Goal: Information Seeking & Learning: Learn about a topic

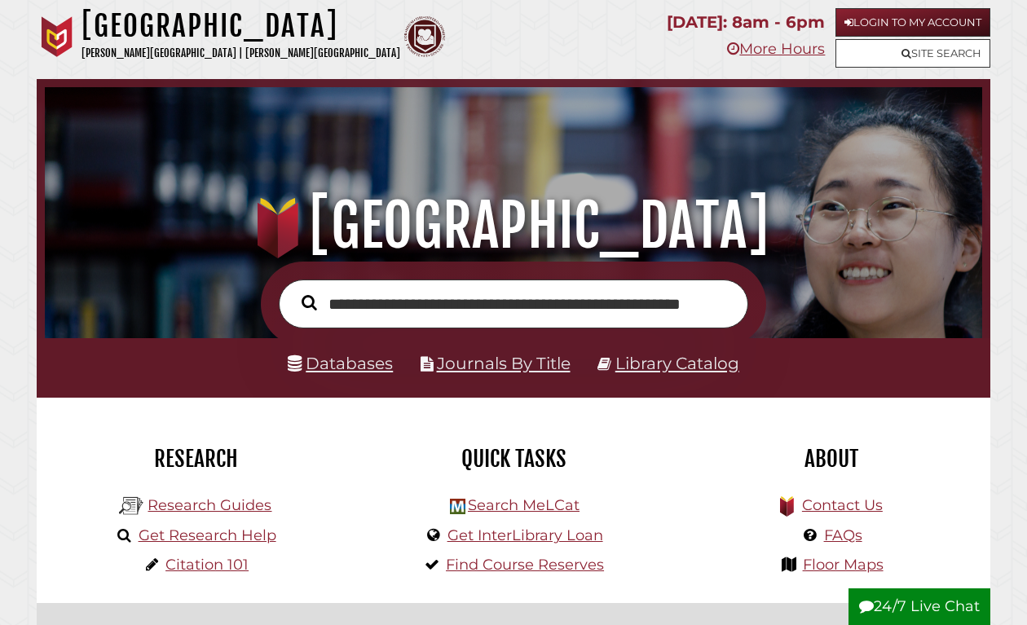
type input "**********"
click at [309, 302] on button "Search" at bounding box center [309, 303] width 32 height 24
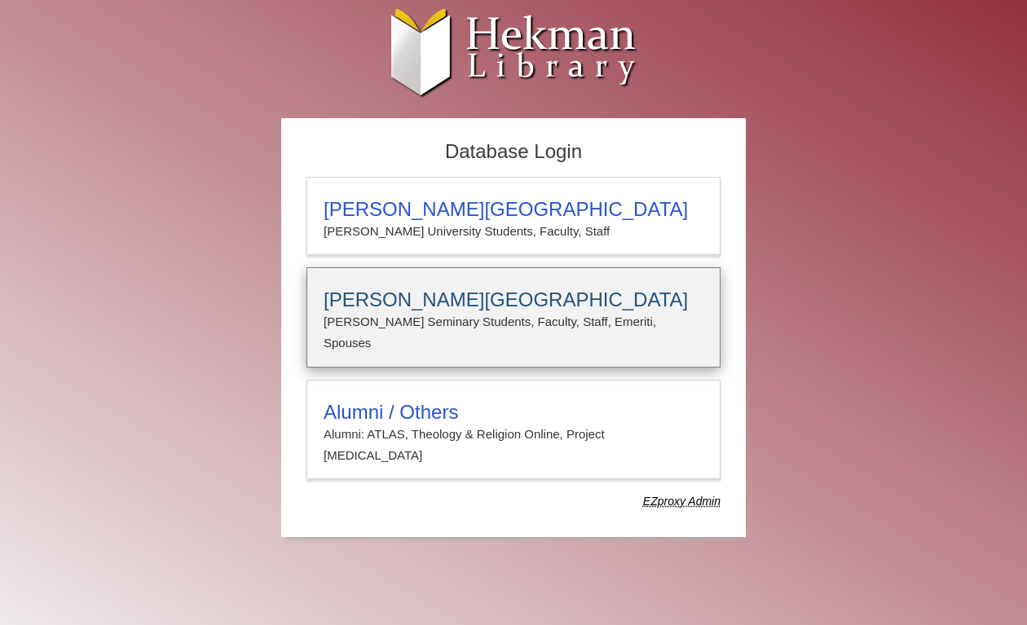
click at [467, 297] on h3 "[PERSON_NAME][GEOGRAPHIC_DATA]" at bounding box center [514, 300] width 380 height 23
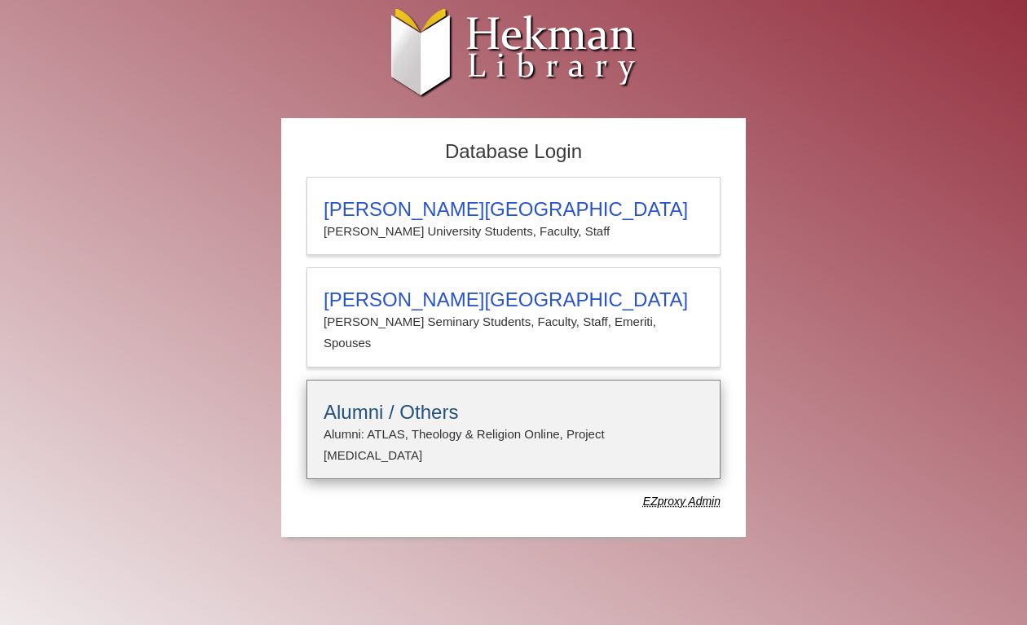
click at [411, 424] on p "Alumni: ATLAS, Theology & Religion Online, Project [MEDICAL_DATA]" at bounding box center [514, 445] width 380 height 43
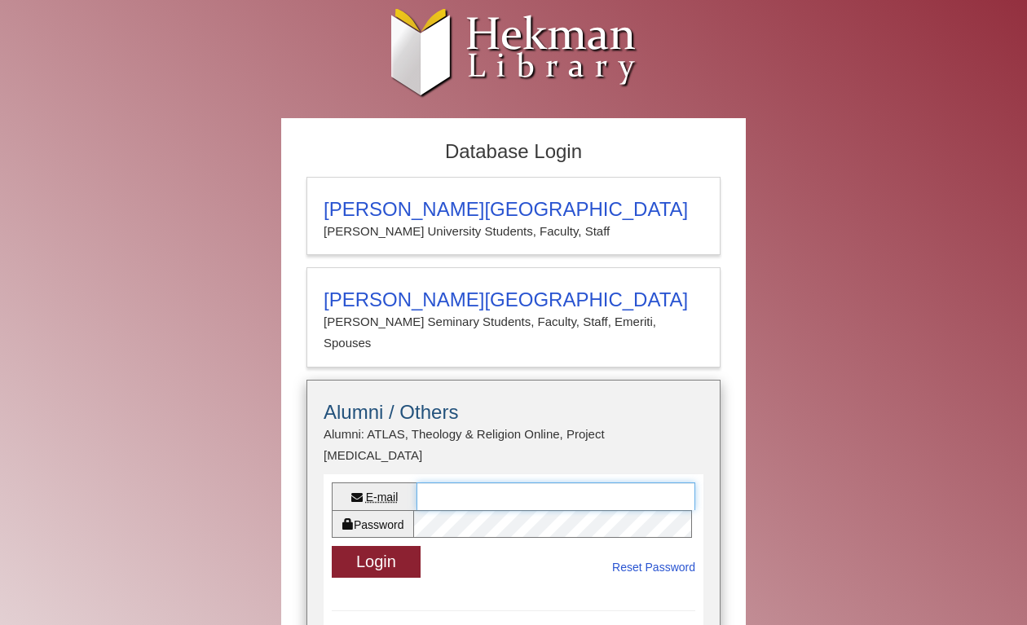
type input "**********"
click at [376, 546] on button "Login" at bounding box center [376, 562] width 89 height 32
click at [408, 546] on button "Loading... Login" at bounding box center [384, 562] width 105 height 32
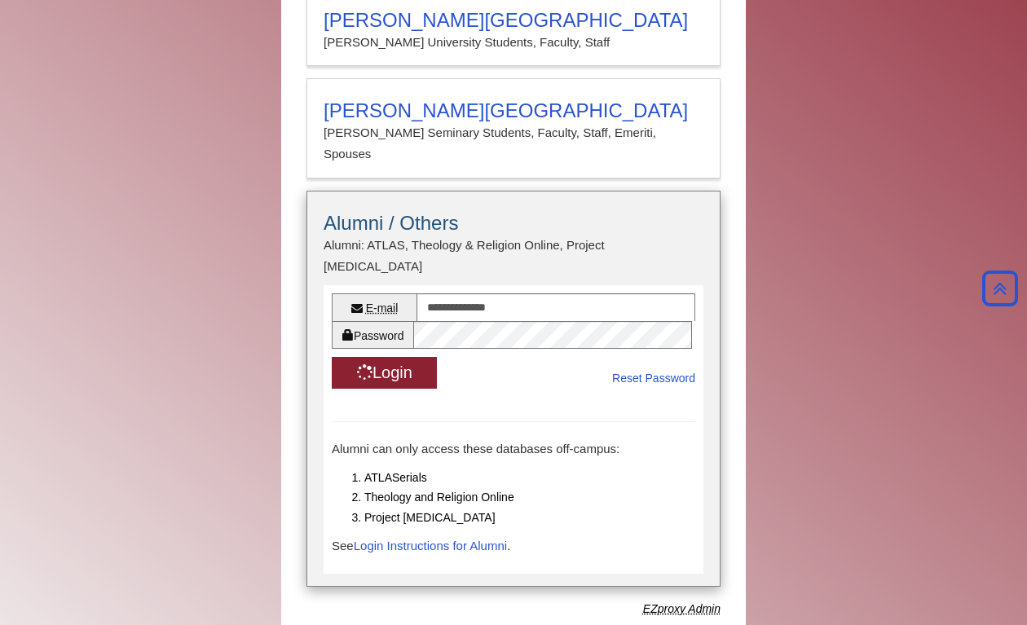
scroll to position [190, 0]
click at [422, 538] on link "Login Instructions for Alumni" at bounding box center [430, 545] width 153 height 14
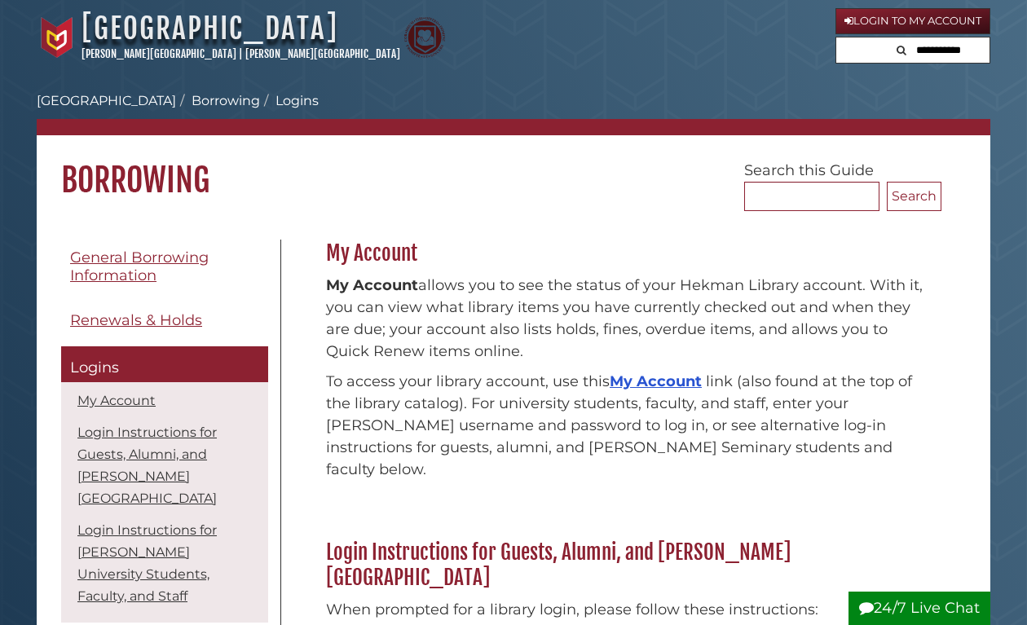
click at [231, 16] on link "[GEOGRAPHIC_DATA]" at bounding box center [210, 29] width 257 height 36
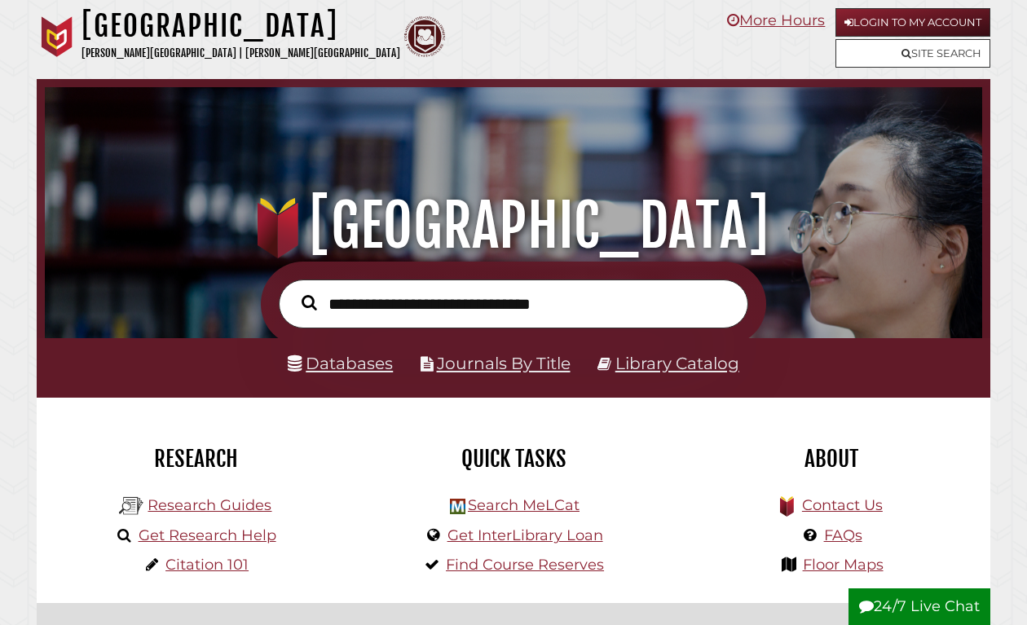
scroll to position [310, 929]
click at [245, 502] on link "Research Guides" at bounding box center [210, 505] width 124 height 18
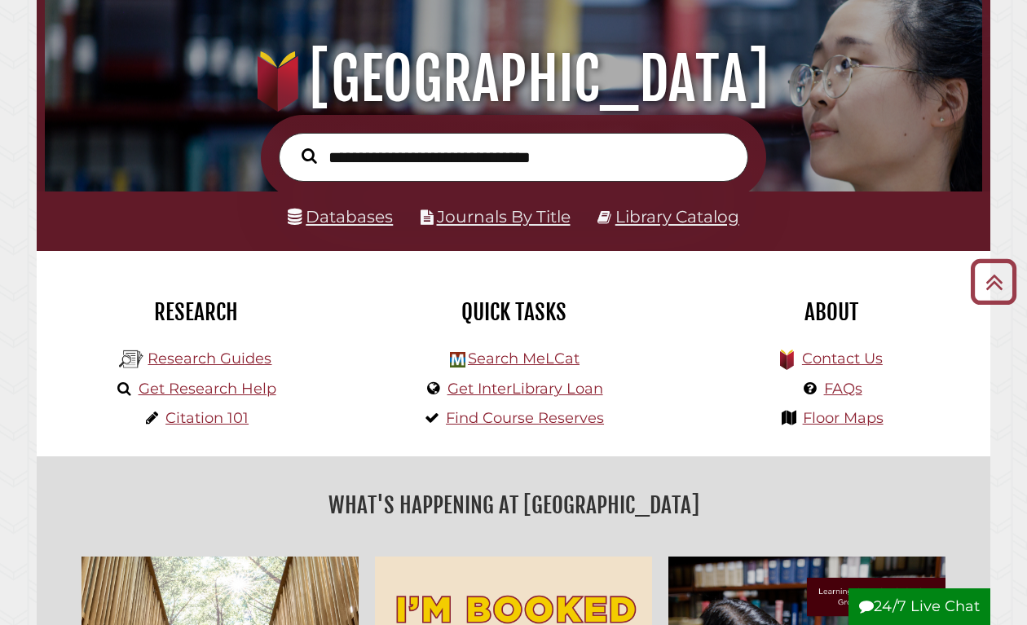
scroll to position [145, 0]
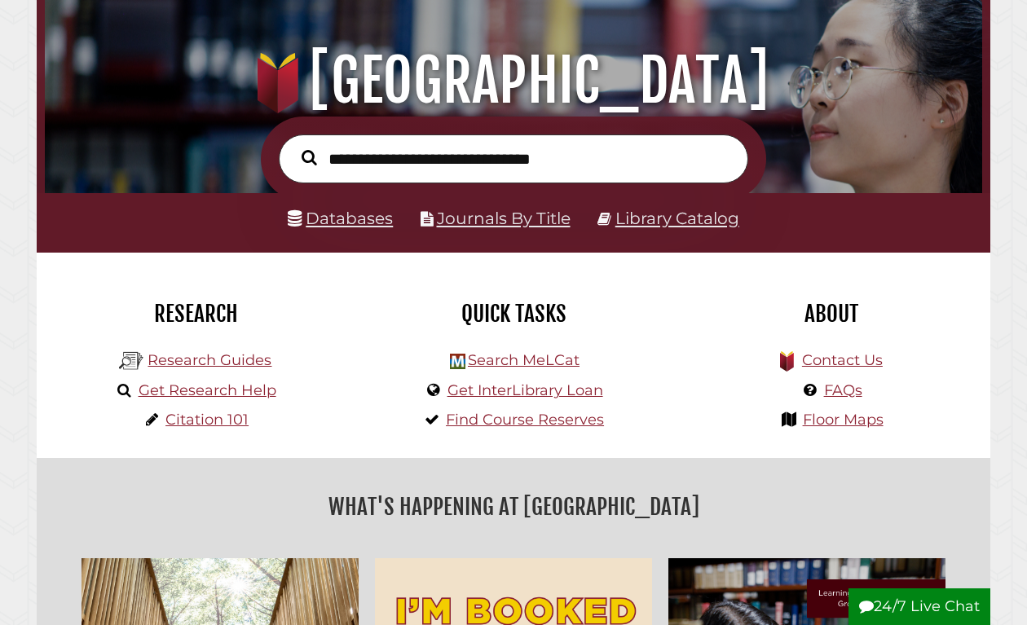
click at [351, 216] on link "Databases" at bounding box center [340, 218] width 105 height 20
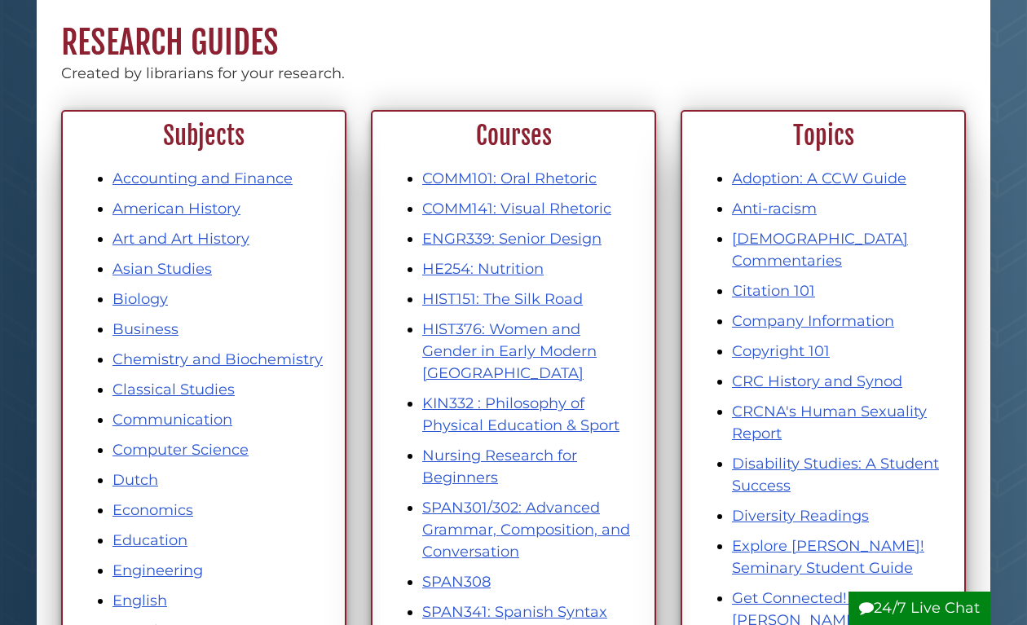
scroll to position [138, 0]
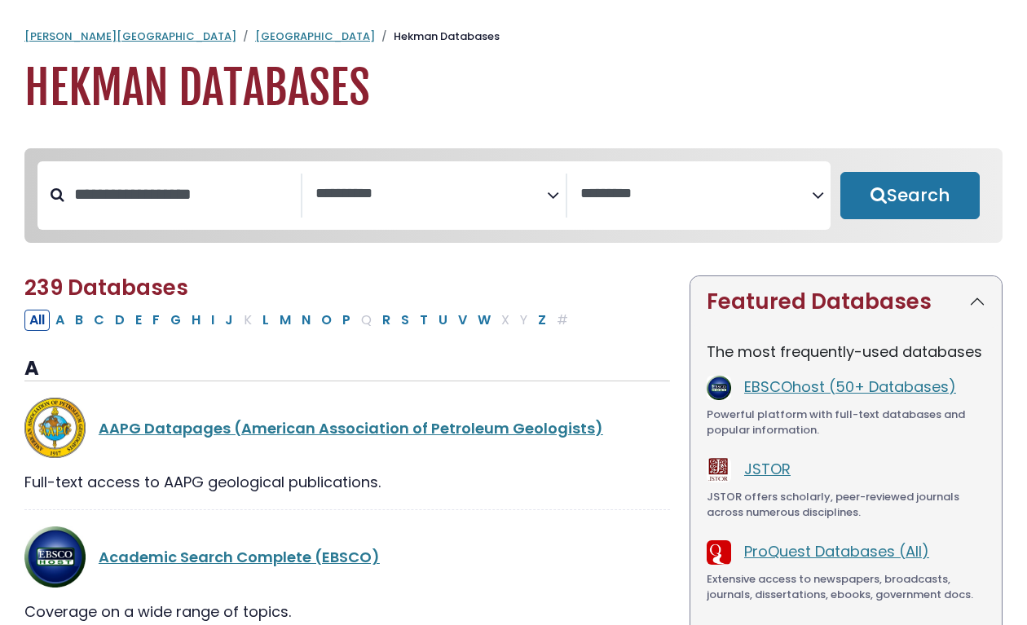
select select "Database Subject Filter"
select select "Database Vendors Filter"
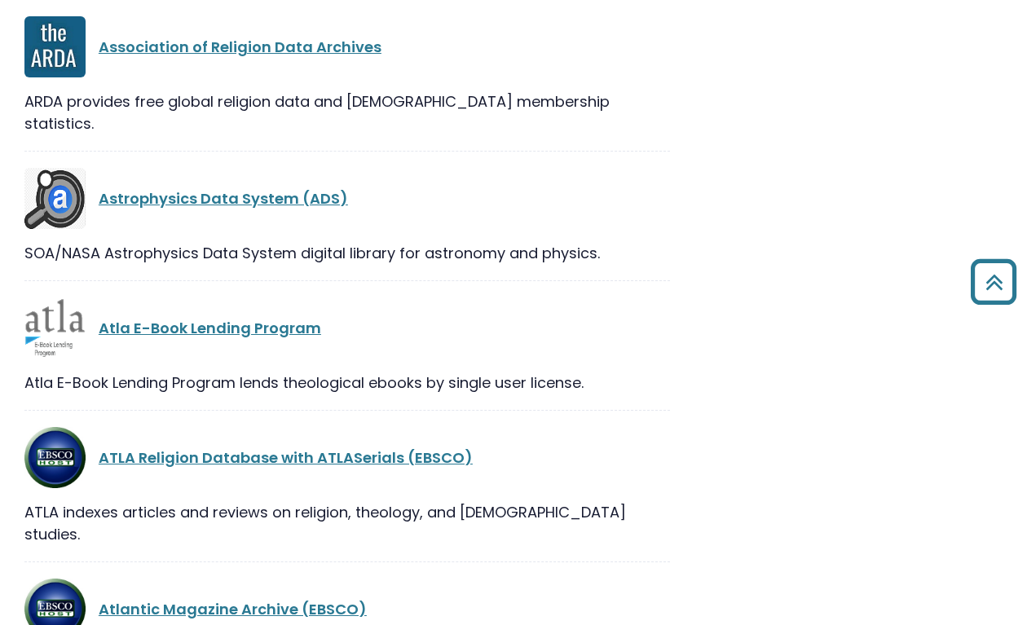
scroll to position [4187, 1]
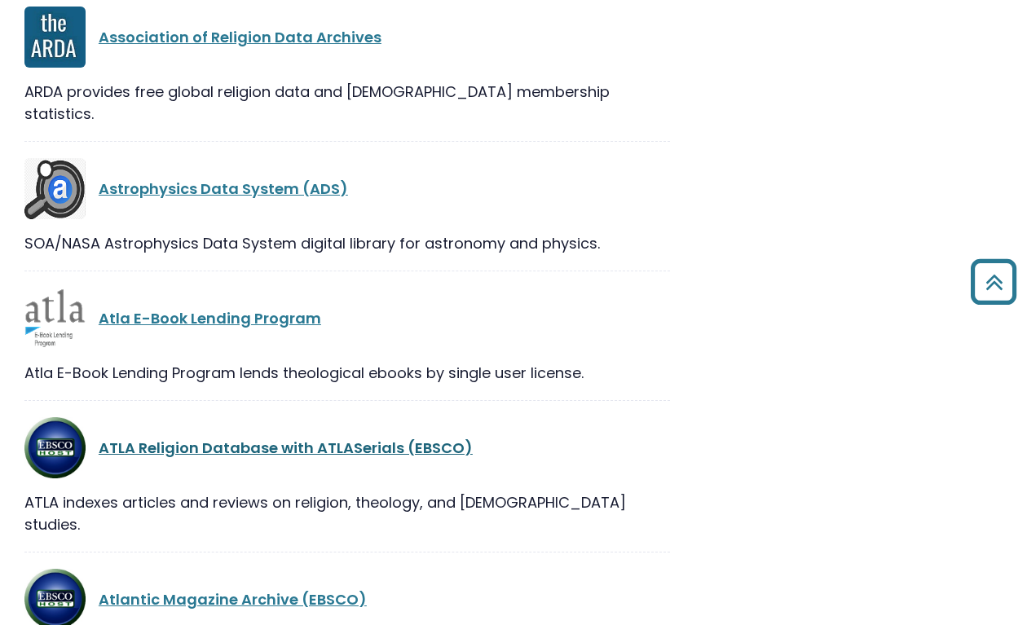
click at [263, 438] on link "ATLA Religion Database with ATLASerials (EBSCO)" at bounding box center [286, 448] width 374 height 20
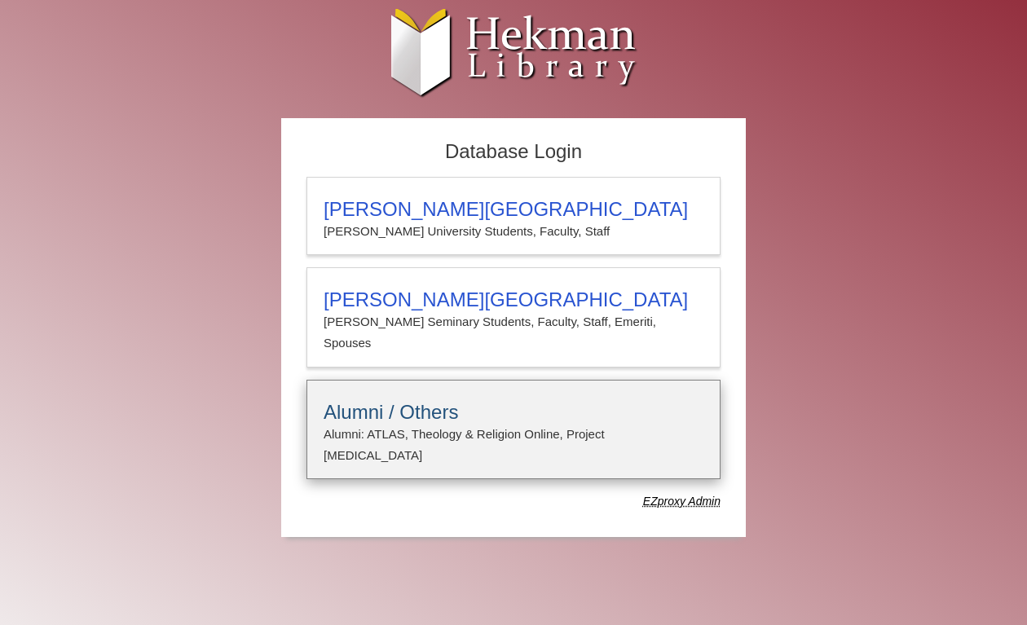
click at [465, 401] on h3 "Alumni / Others" at bounding box center [514, 412] width 380 height 23
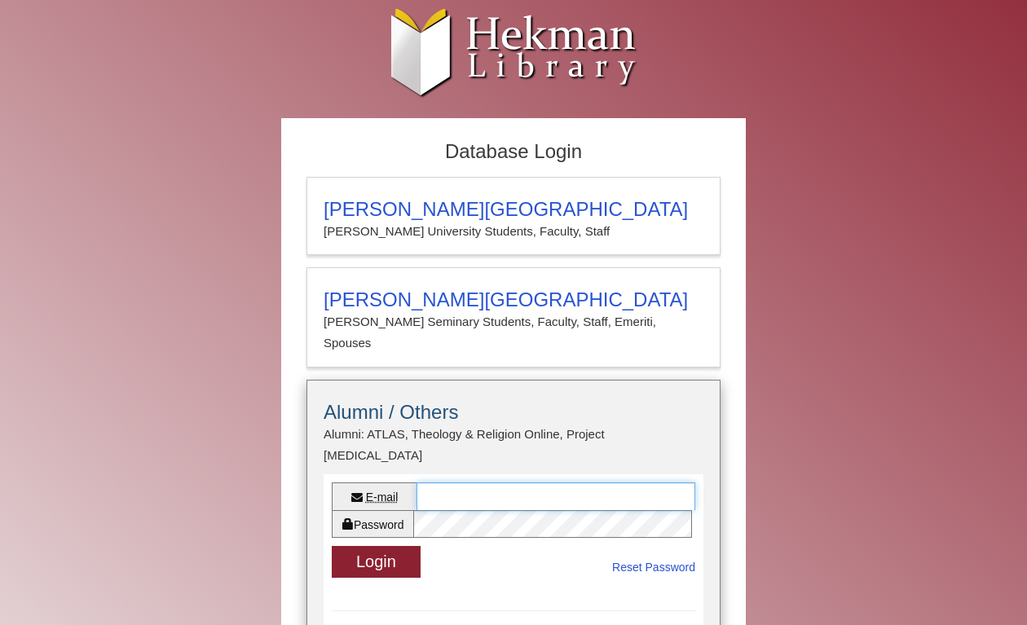
type input "**********"
click at [391, 546] on button "Login" at bounding box center [376, 562] width 89 height 32
